Goal: Transaction & Acquisition: Book appointment/travel/reservation

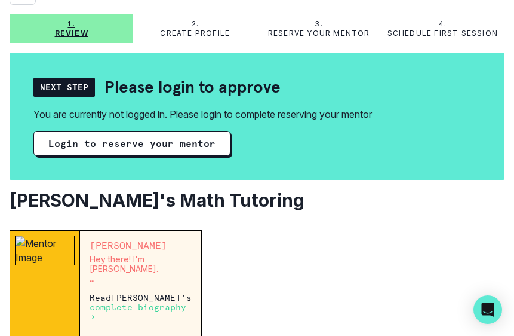
scroll to position [69, 0]
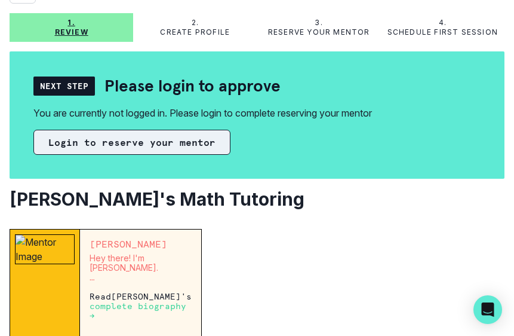
click at [168, 142] on button "Login to reserve your mentor" at bounding box center [131, 142] width 197 height 25
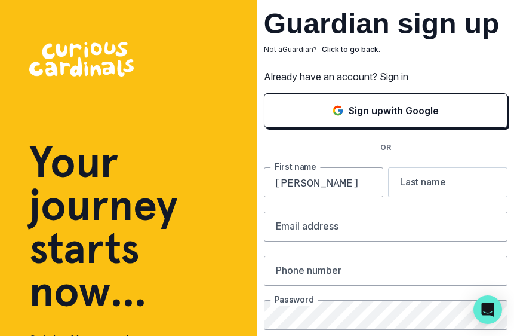
type input "[PERSON_NAME]"
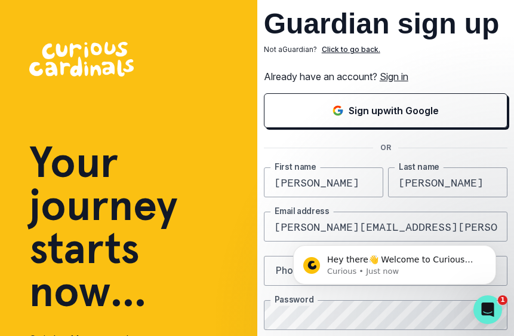
type input "[PERSON_NAME][EMAIL_ADDRESS][PERSON_NAME][DOMAIN_NAME]"
click at [276, 272] on html "Hey there👋 Welcome to Curious Cardinals 🙌 Take a look around! If you have any q…" at bounding box center [394, 262] width 239 height 84
click at [499, 248] on button "Dismiss notification" at bounding box center [493, 249] width 16 height 16
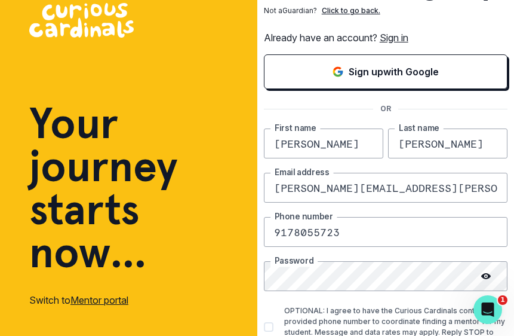
scroll to position [70, 0]
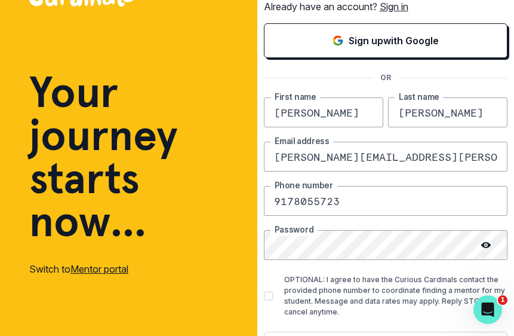
type input "9178055723"
click at [355, 245] on div "[PERSON_NAME] First name [PERSON_NAME] Last name [PERSON_NAME][EMAIL_ADDRESS][P…" at bounding box center [386, 231] width 244 height 269
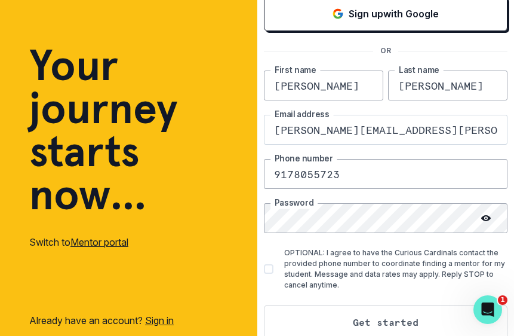
scroll to position [103, 0]
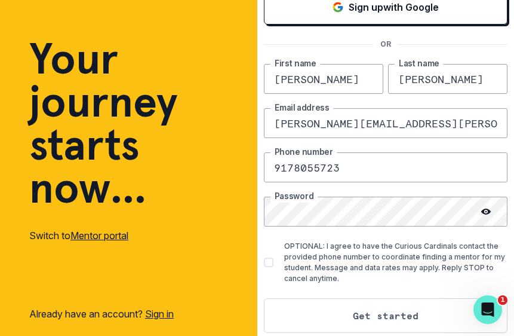
click at [490, 208] on icon at bounding box center [486, 212] width 10 height 10
click at [241, 214] on div "Your journey starts now... Switch to Mentor portal Already have an account? Sig…" at bounding box center [257, 65] width 514 height 336
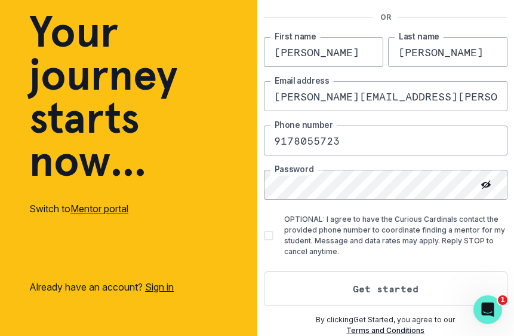
scroll to position [130, 0]
click at [268, 238] on span at bounding box center [269, 236] width 10 height 10
click at [264, 236] on input "OPTIONAL: I agree to have the Curious Cardinals contact the provided phone numb…" at bounding box center [263, 235] width 1 height 1
checkbox input "true"
click at [376, 278] on button "Get started" at bounding box center [386, 288] width 244 height 35
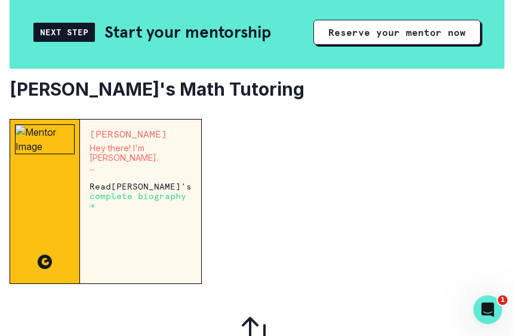
scroll to position [129, 0]
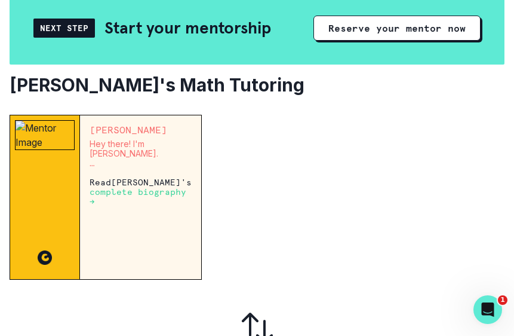
click at [105, 229] on div "[PERSON_NAME] Hey there! I'm [PERSON_NAME]. I've spent the last four years stud…" at bounding box center [140, 197] width 121 height 164
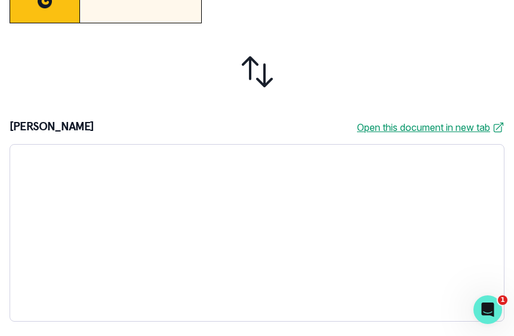
scroll to position [385, 0]
click at [417, 126] on link "Open this document in new tab" at bounding box center [431, 127] width 148 height 14
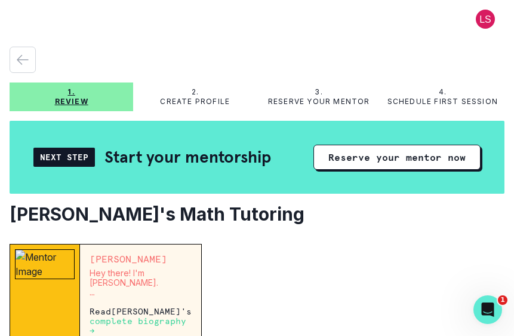
scroll to position [0, 0]
click at [188, 96] on div "2. Create profile" at bounding box center [195, 96] width 124 height 19
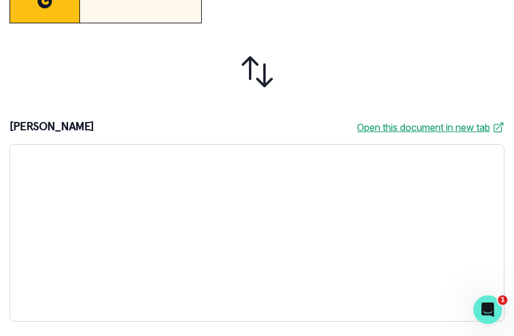
scroll to position [384, 0]
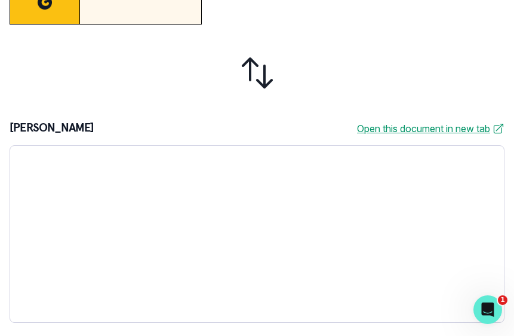
click at [249, 68] on icon at bounding box center [257, 73] width 29 height 29
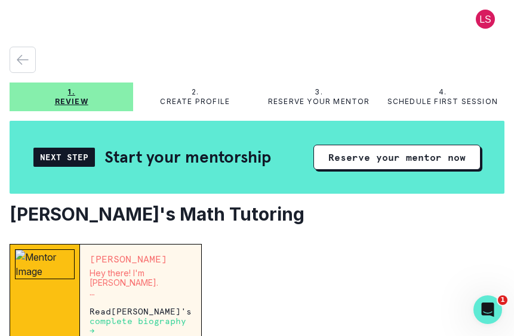
scroll to position [0, 0]
click at [427, 101] on p "Schedule first session" at bounding box center [443, 102] width 110 height 10
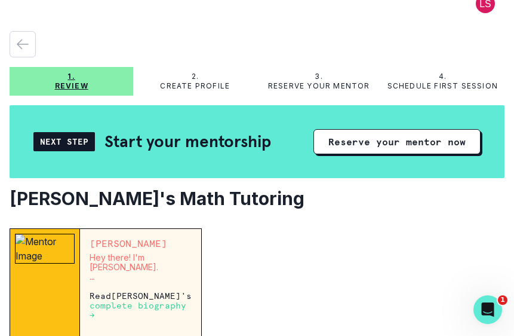
scroll to position [14, 0]
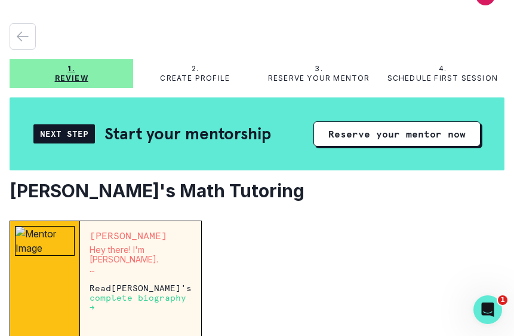
scroll to position [35, 0]
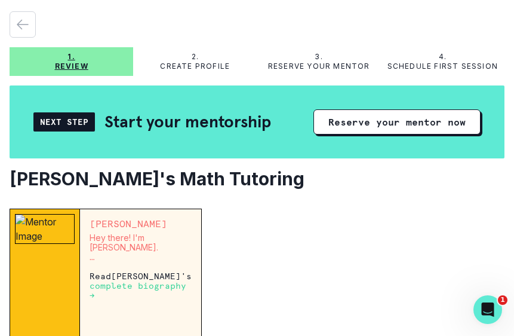
click at [202, 68] on p "Create profile" at bounding box center [195, 67] width 70 height 10
click at [328, 63] on p "Reserve your mentor" at bounding box center [319, 67] width 102 height 10
click at [53, 126] on div "Next Step" at bounding box center [64, 121] width 62 height 19
click at [66, 123] on div "Next Step" at bounding box center [64, 121] width 62 height 19
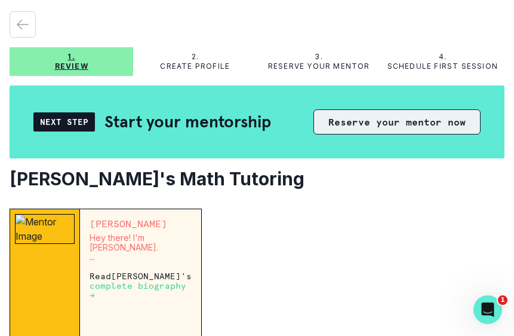
click at [336, 122] on button "Reserve your mentor now" at bounding box center [397, 121] width 167 height 25
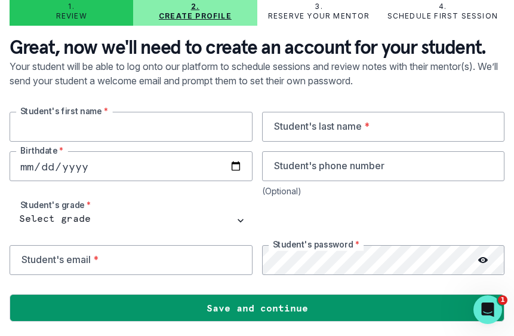
click at [174, 129] on input "text" at bounding box center [131, 127] width 243 height 30
type input "Jacklyn"
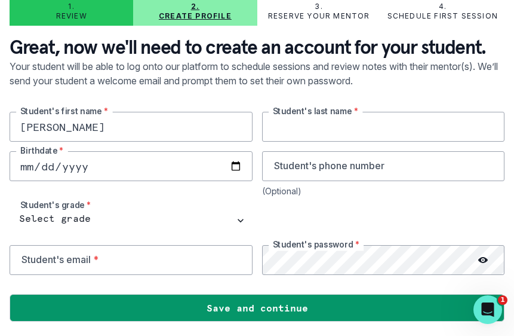
click at [361, 129] on input "text" at bounding box center [383, 127] width 243 height 30
type input "[PERSON_NAME]"
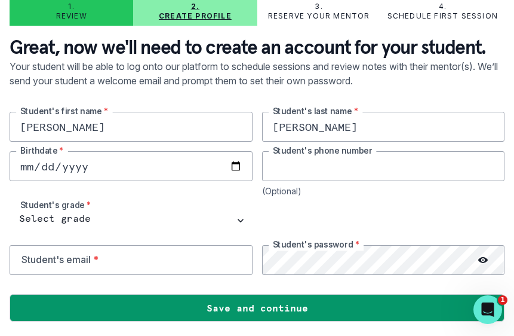
click at [342, 162] on input "tel" at bounding box center [383, 166] width 243 height 30
type input "3477493004"
click at [160, 260] on input "email" at bounding box center [131, 260] width 243 height 30
paste input "jax315@icloud.com"
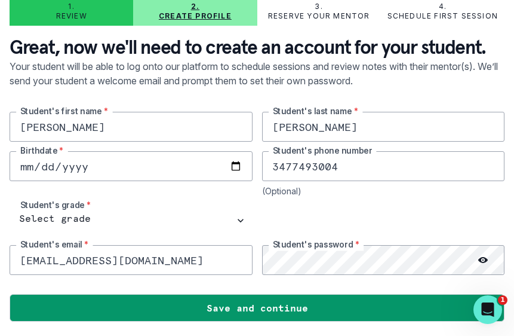
type input "jax315@icloud.com"
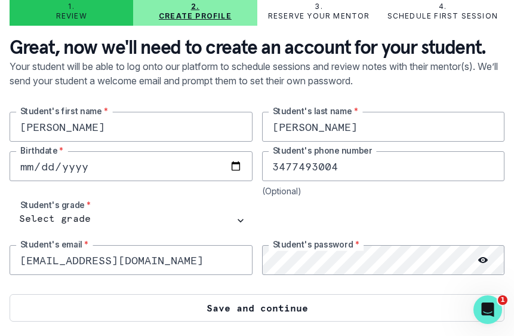
click at [285, 307] on button "Save and continue" at bounding box center [257, 307] width 495 height 27
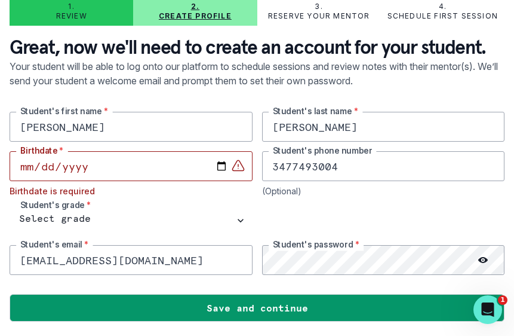
click at [133, 170] on input "date" at bounding box center [131, 166] width 243 height 30
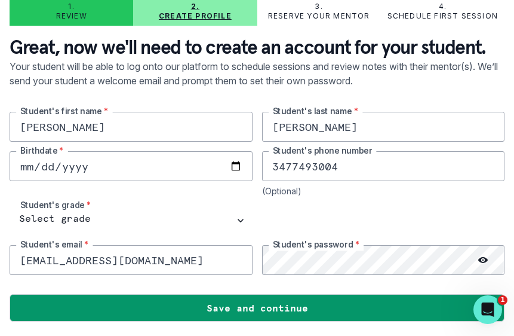
click at [93, 167] on input "2025-09-11" at bounding box center [131, 166] width 243 height 30
click at [90, 159] on input "2025-09-11" at bounding box center [131, 166] width 243 height 30
click at [30, 162] on input "2025-09-11" at bounding box center [131, 166] width 243 height 30
type input "2001-04-30"
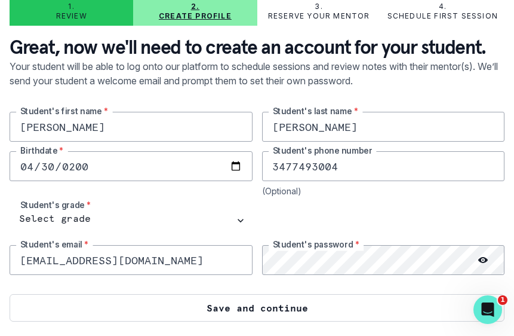
type input "2011-04-30"
click at [215, 312] on button "Save and continue" at bounding box center [257, 307] width 495 height 27
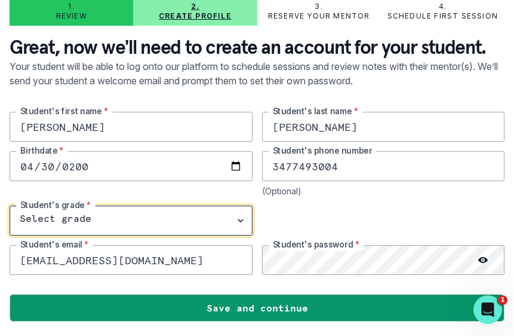
select select "9th Grade"
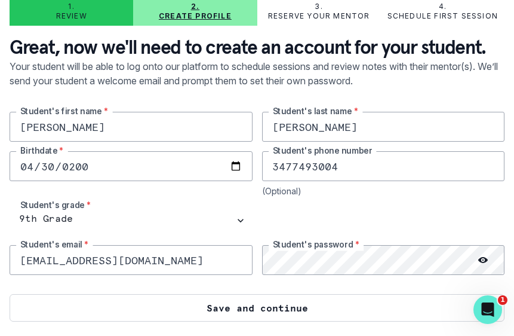
click at [297, 306] on button "Save and continue" at bounding box center [257, 307] width 495 height 27
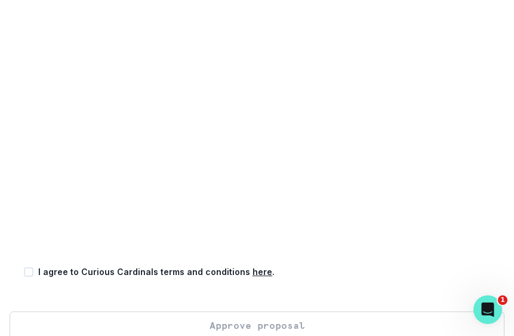
scroll to position [324, 0]
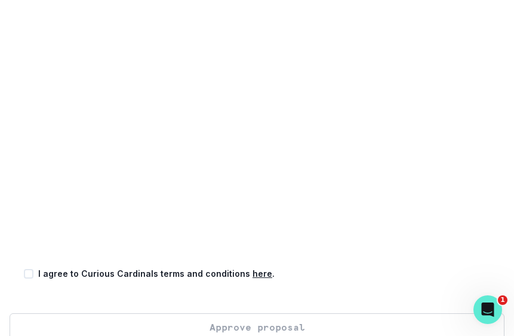
click at [266, 299] on div "Confirm your approval by adding a credit card on file: Your card will not be bi…" at bounding box center [257, 54] width 495 height 517
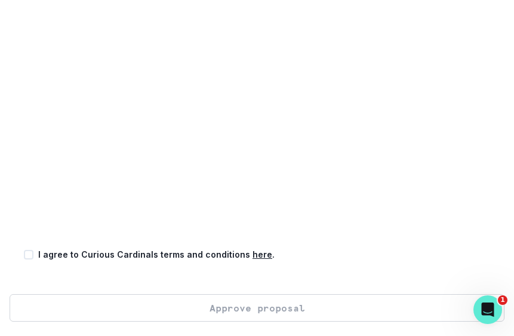
scroll to position [343, 0]
click at [26, 254] on span at bounding box center [29, 255] width 10 height 10
click at [24, 254] on input "checkbox" at bounding box center [23, 254] width 1 height 1
checkbox input "true"
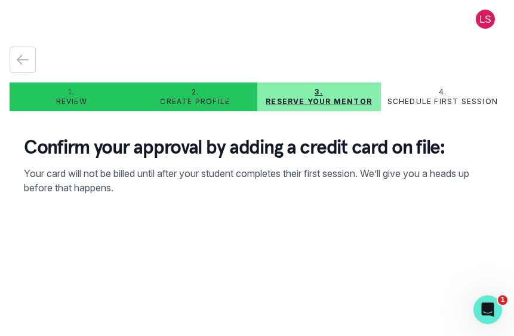
scroll to position [0, 0]
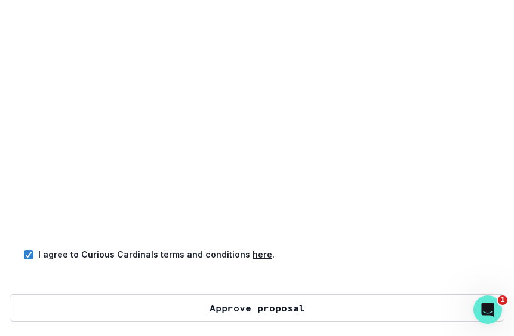
click at [239, 299] on button "Approve proposal" at bounding box center [257, 307] width 495 height 27
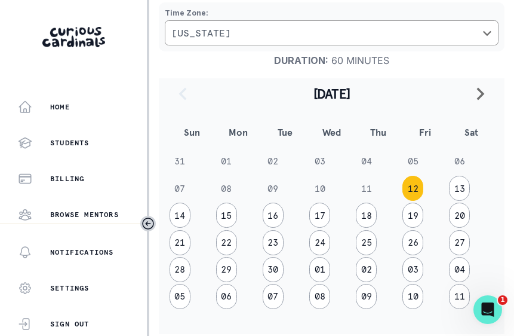
scroll to position [150, 0]
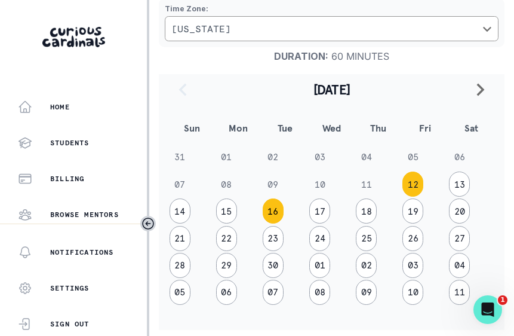
click at [274, 216] on button "16" at bounding box center [273, 210] width 21 height 25
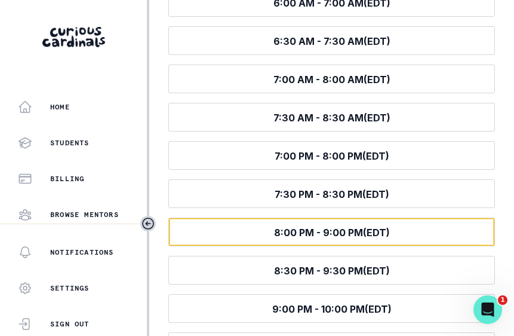
scroll to position [562, 0]
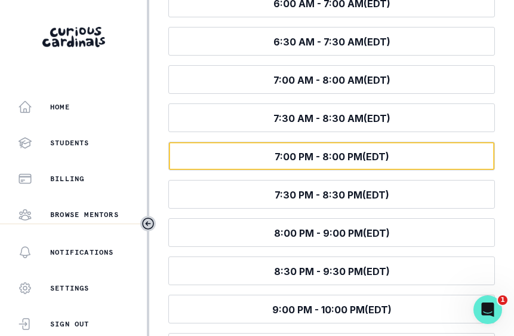
click at [299, 155] on span "7:00 PM - 8:00 PM (EDT)" at bounding box center [332, 156] width 115 height 12
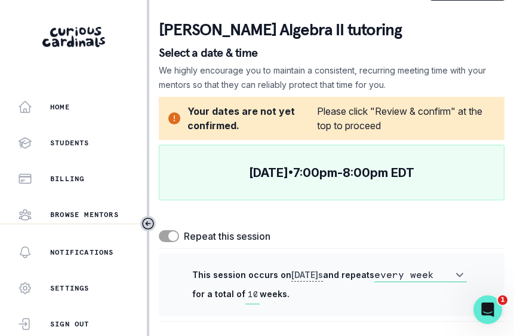
scroll to position [42, 0]
click at [174, 234] on span at bounding box center [173, 236] width 10 height 10
click at [159, 230] on input "checkbox" at bounding box center [158, 229] width 1 height 1
checkbox input "false"
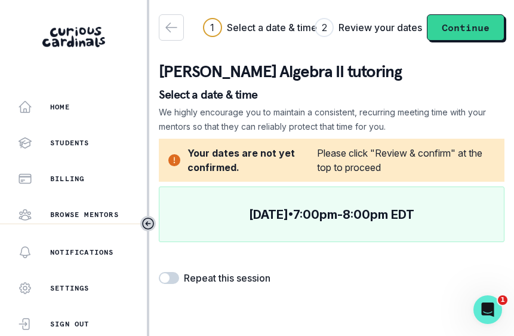
scroll to position [0, 0]
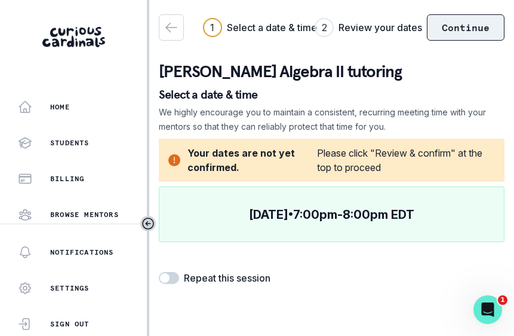
click at [453, 35] on button "Continue" at bounding box center [466, 27] width 78 height 26
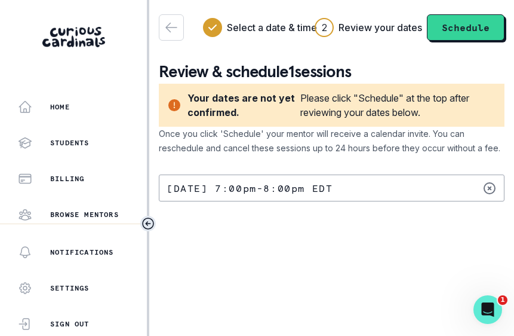
click at [150, 221] on icon "Toggle sidebar" at bounding box center [148, 223] width 14 height 14
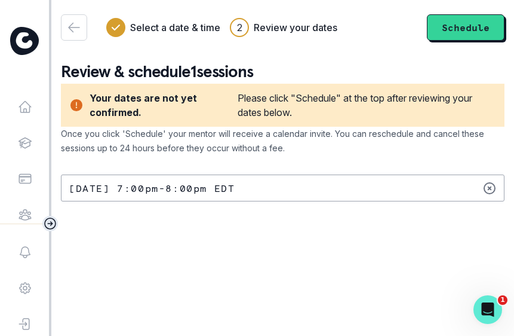
click at [53, 218] on icon "Toggle sidebar" at bounding box center [50, 223] width 14 height 14
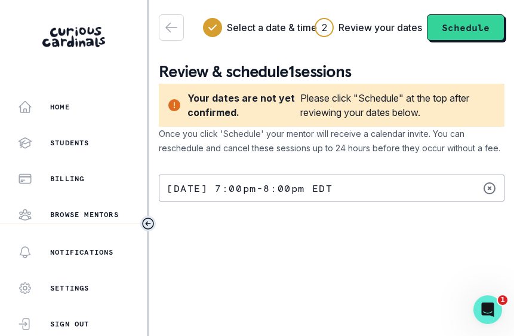
click at [176, 25] on icon "button" at bounding box center [171, 27] width 14 height 14
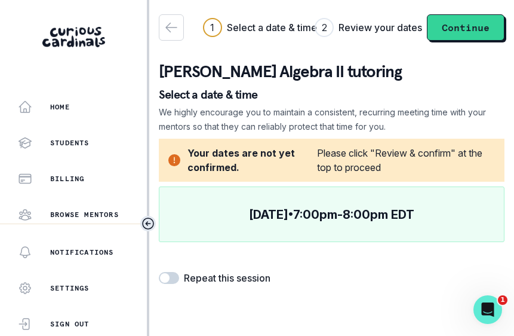
click at [173, 29] on icon "button" at bounding box center [171, 27] width 14 height 14
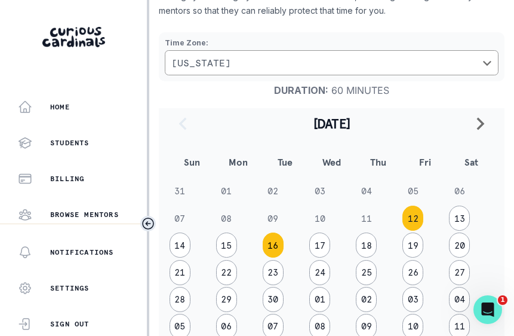
click at [272, 241] on button "16" at bounding box center [273, 244] width 21 height 25
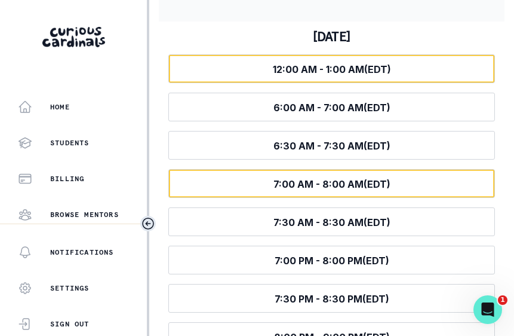
scroll to position [463, 0]
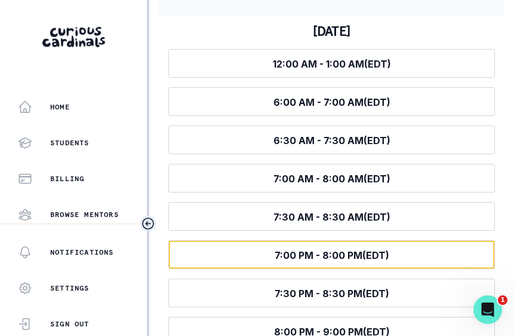
click at [312, 256] on span "7:00 PM - 8:00 PM (EDT)" at bounding box center [332, 255] width 115 height 12
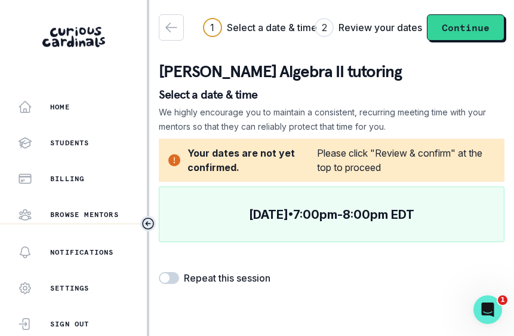
scroll to position [0, 0]
click at [173, 278] on span at bounding box center [169, 278] width 20 height 12
click at [159, 272] on input "checkbox" at bounding box center [158, 271] width 1 height 1
checkbox input "true"
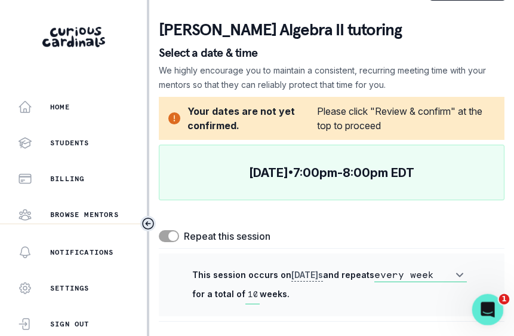
click at [489, 306] on icon "Open Intercom Messenger" at bounding box center [487, 308] width 20 height 20
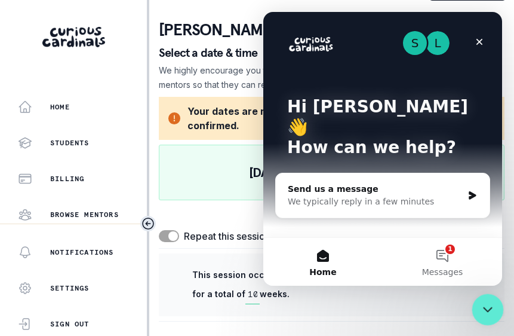
click at [480, 301] on icon "Close Intercom Messenger" at bounding box center [486, 307] width 14 height 14
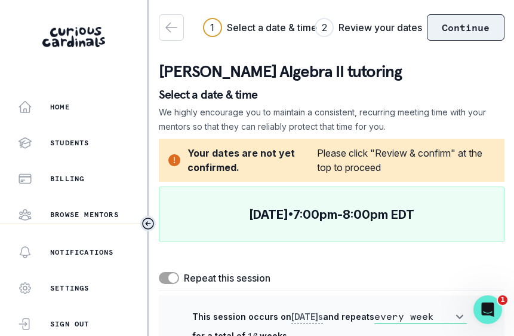
click at [463, 24] on button "Continue" at bounding box center [466, 27] width 78 height 26
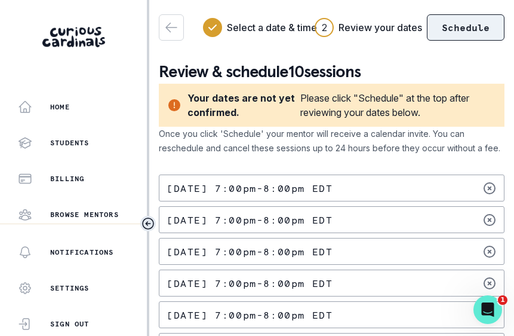
click at [459, 27] on button "Schedule" at bounding box center [466, 27] width 78 height 26
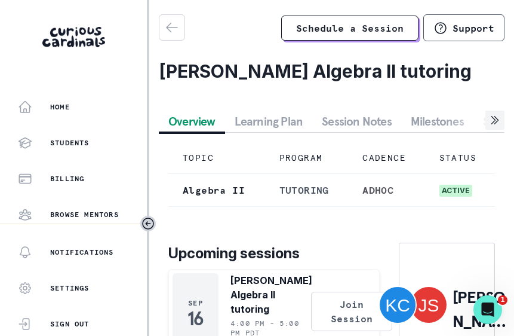
scroll to position [0, 1]
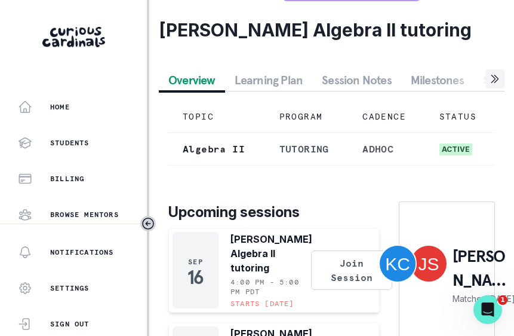
click at [288, 78] on button "Learning Plan" at bounding box center [269, 79] width 88 height 21
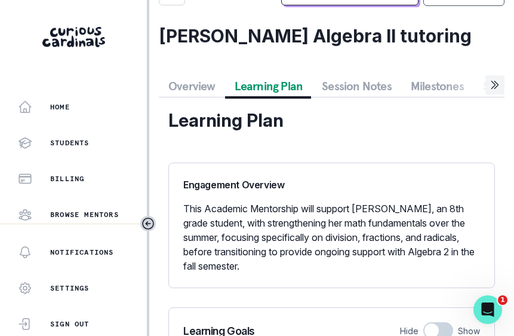
scroll to position [0, 0]
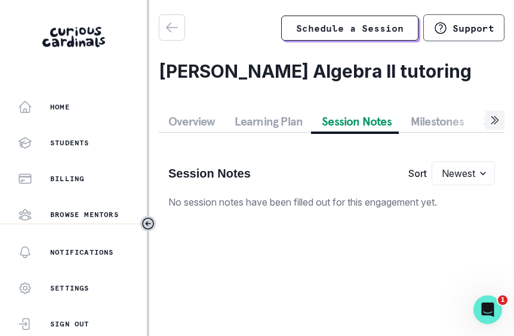
click at [362, 85] on div "Schedule a Session Support Jacklyn Siegelson's Algebra II tutoring Overview Lea…" at bounding box center [332, 116] width 346 height 204
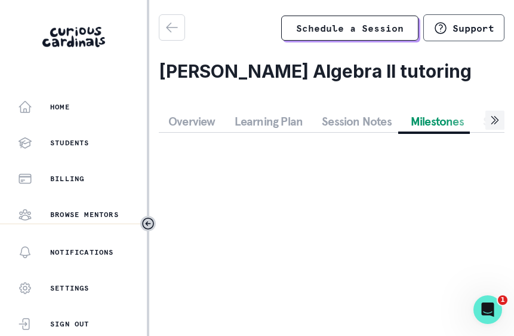
click at [431, 123] on button "Milestones" at bounding box center [437, 120] width 72 height 21
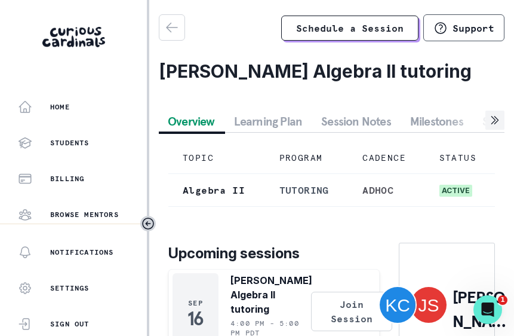
click at [207, 124] on button "Overview" at bounding box center [191, 120] width 66 height 21
click at [473, 299] on p "Karinna + Jacklyn" at bounding box center [484, 309] width 63 height 48
click at [447, 296] on img at bounding box center [429, 305] width 36 height 36
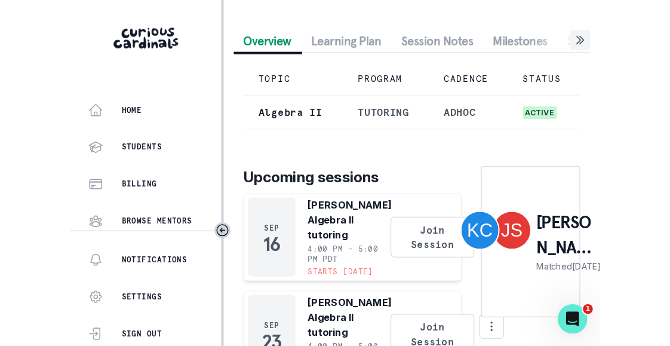
scroll to position [88, 0]
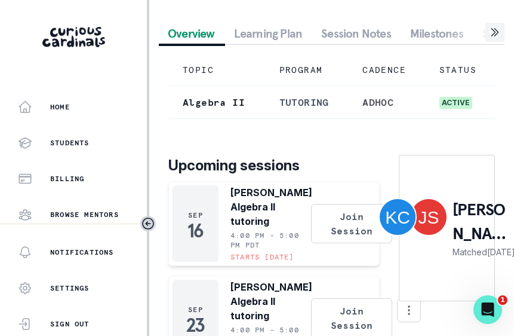
click at [483, 245] on p "Matched Sep 11" at bounding box center [484, 251] width 63 height 13
click at [480, 220] on p "Karinna + Jacklyn" at bounding box center [484, 222] width 63 height 48
click at [314, 103] on td "tutoring" at bounding box center [307, 102] width 84 height 33
click at [204, 72] on td "TOPIC" at bounding box center [216, 70] width 97 height 32
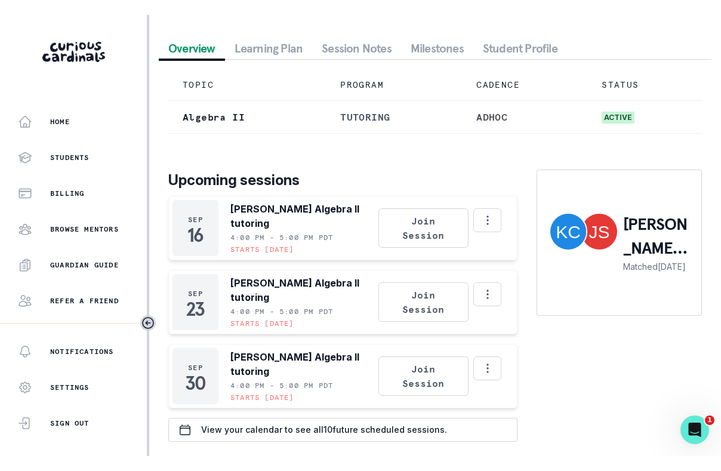
scroll to position [67, 0]
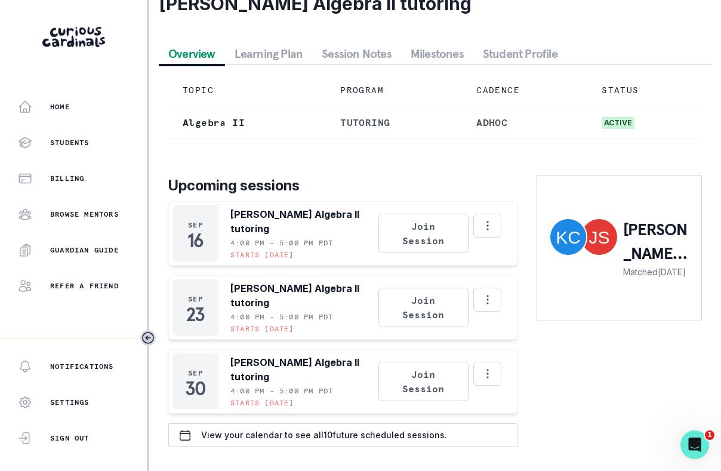
click at [514, 238] on img at bounding box center [600, 237] width 36 height 36
click at [514, 238] on img at bounding box center [569, 237] width 36 height 36
click at [75, 142] on p "Students" at bounding box center [69, 143] width 39 height 10
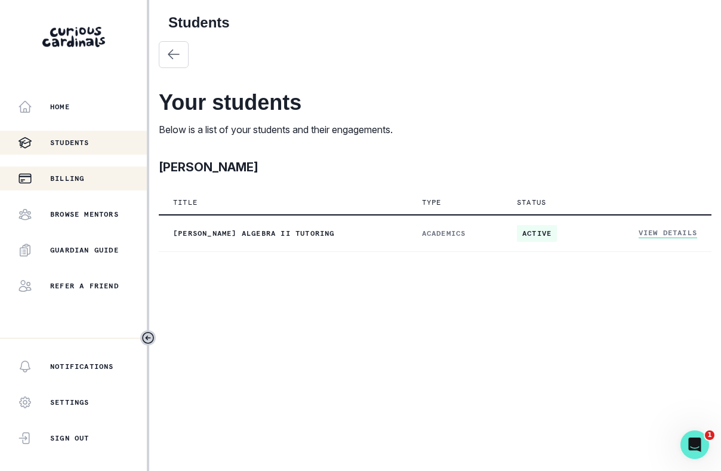
click at [77, 177] on p "Billing" at bounding box center [67, 179] width 34 height 10
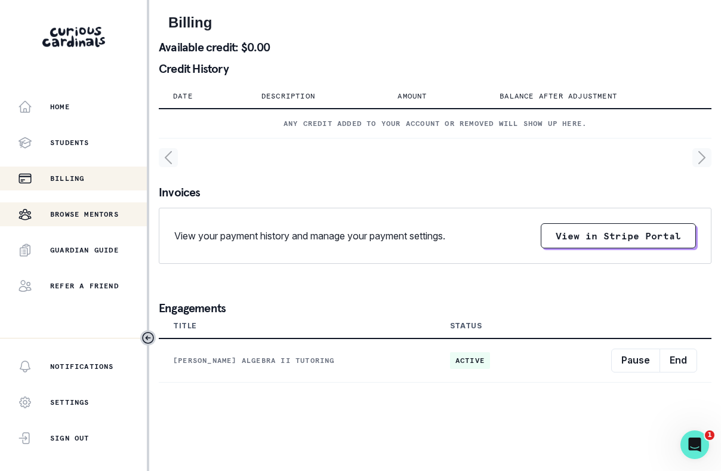
click at [84, 215] on p "Browse Mentors" at bounding box center [84, 215] width 69 height 10
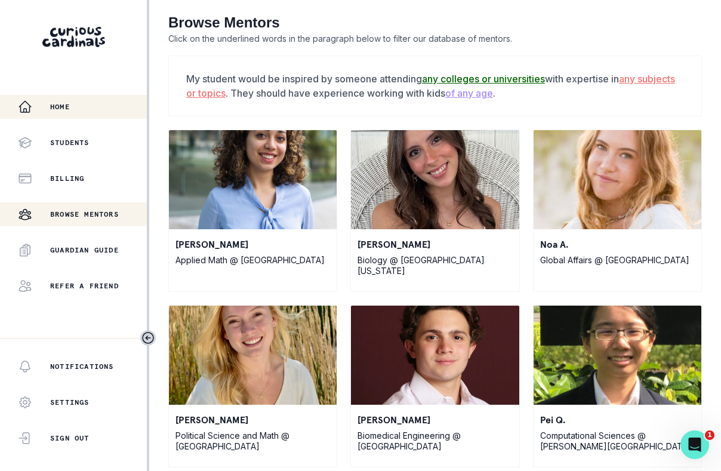
click at [65, 110] on p "Home" at bounding box center [60, 107] width 20 height 10
